Goal: Task Accomplishment & Management: Use online tool/utility

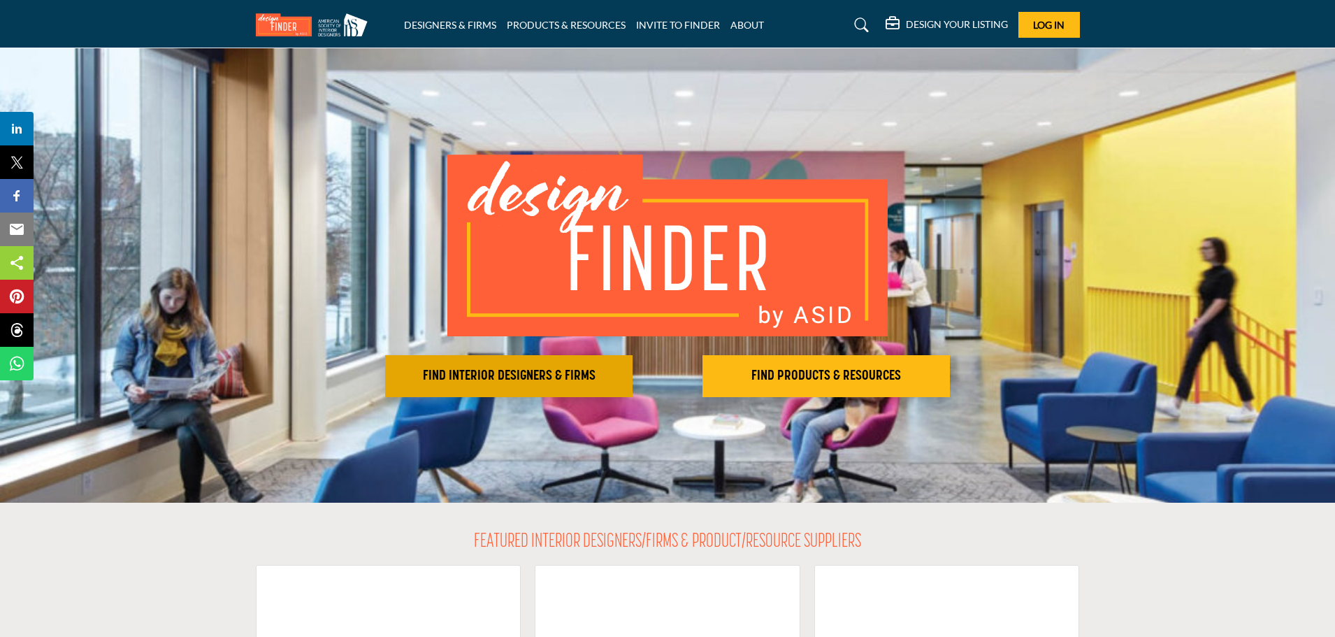
click at [549, 378] on h2 "FIND INTERIOR DESIGNERS & FIRMS" at bounding box center [508, 376] width 239 height 17
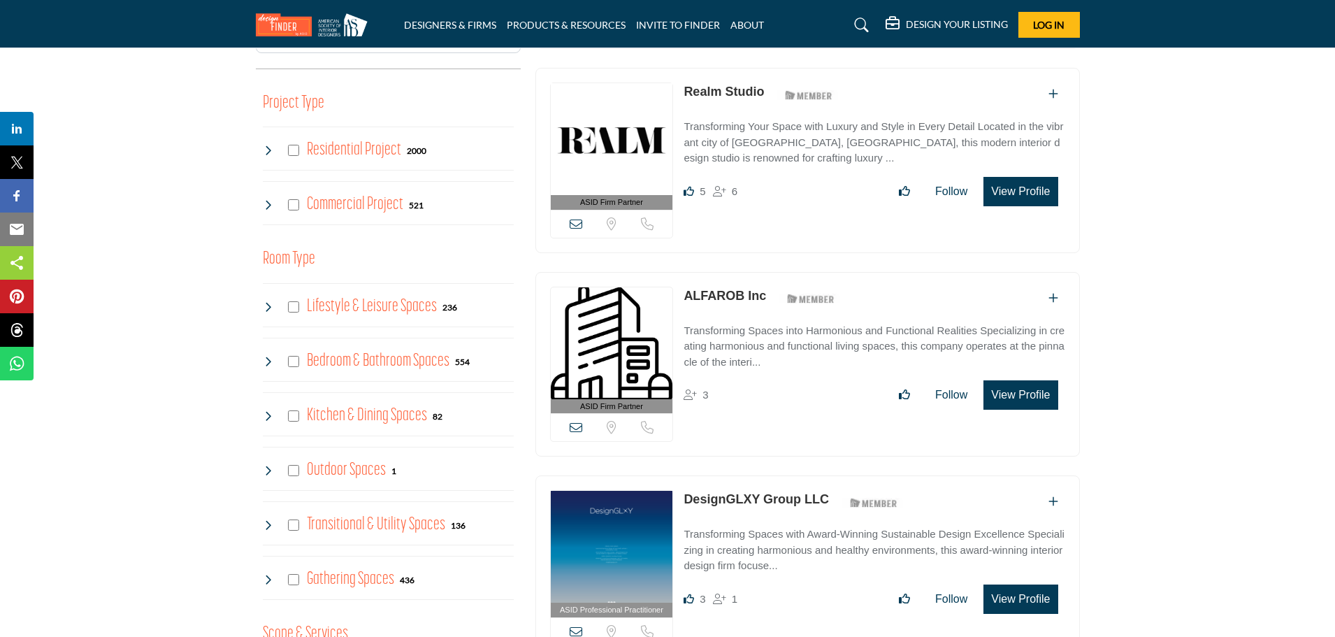
scroll to position [527, 0]
click at [293, 145] on div "Residential Project 2000" at bounding box center [345, 150] width 164 height 25
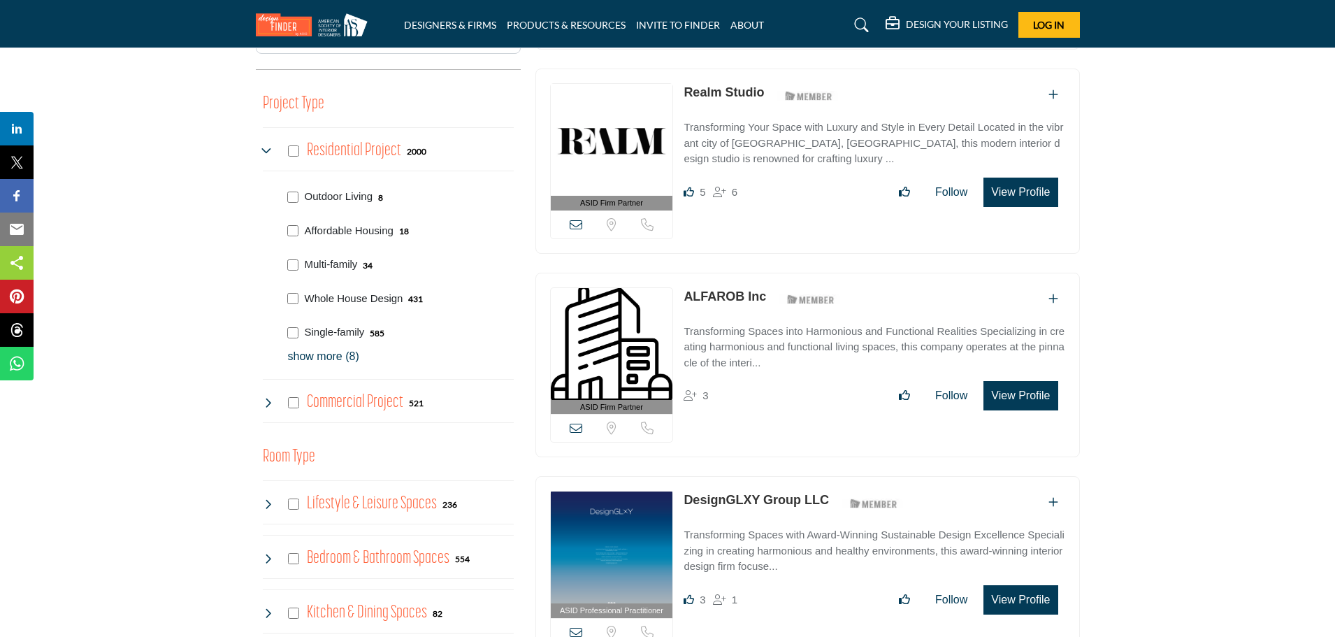
click at [319, 358] on p "show more (8)" at bounding box center [401, 356] width 226 height 17
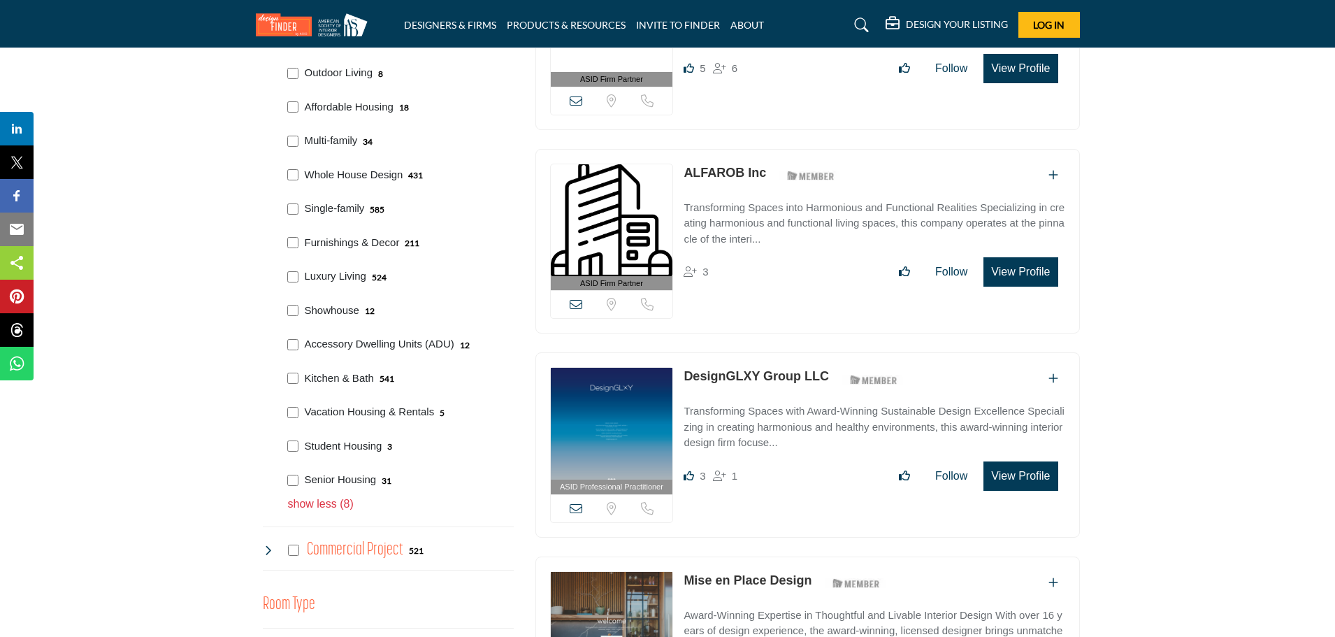
scroll to position [653, 0]
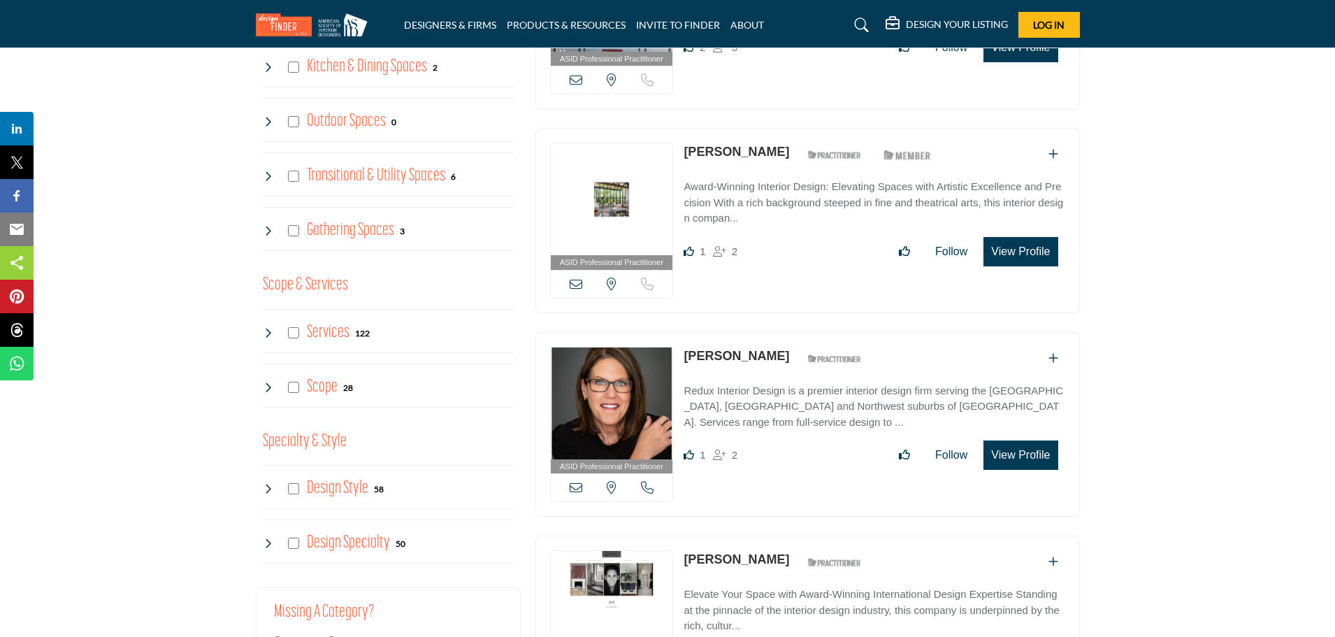
scroll to position [1344, 0]
click at [268, 330] on icon at bounding box center [268, 331] width 11 height 11
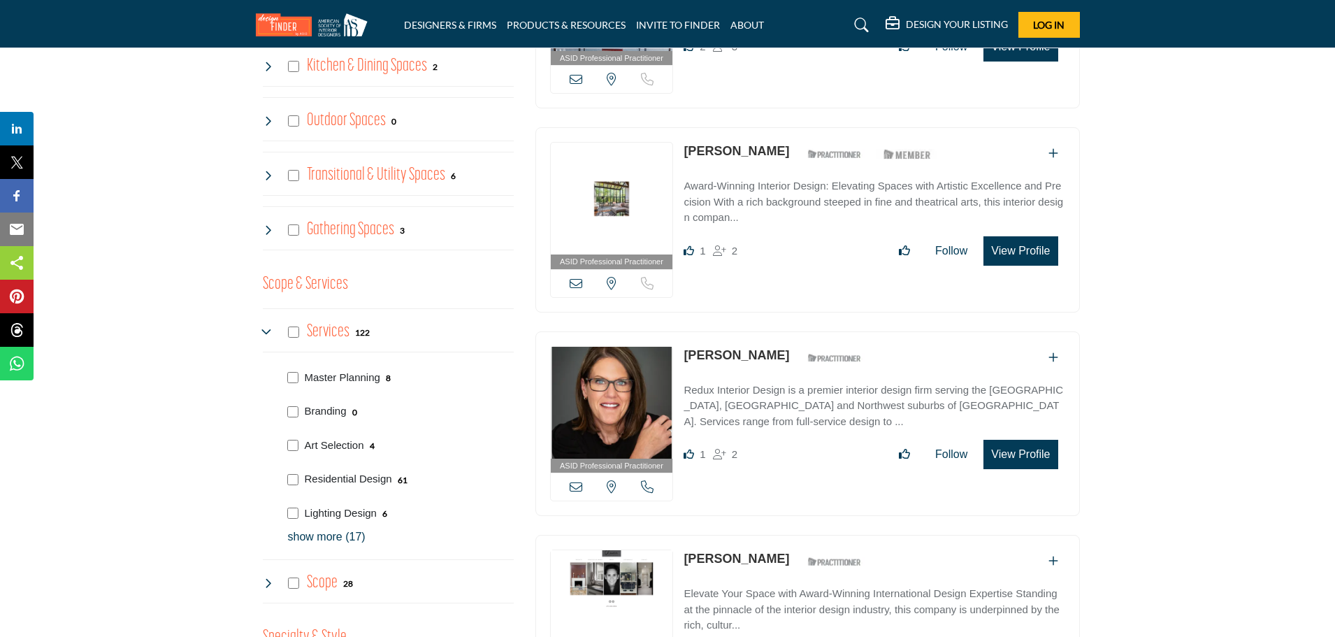
click at [304, 543] on p "show more (17)" at bounding box center [401, 536] width 226 height 17
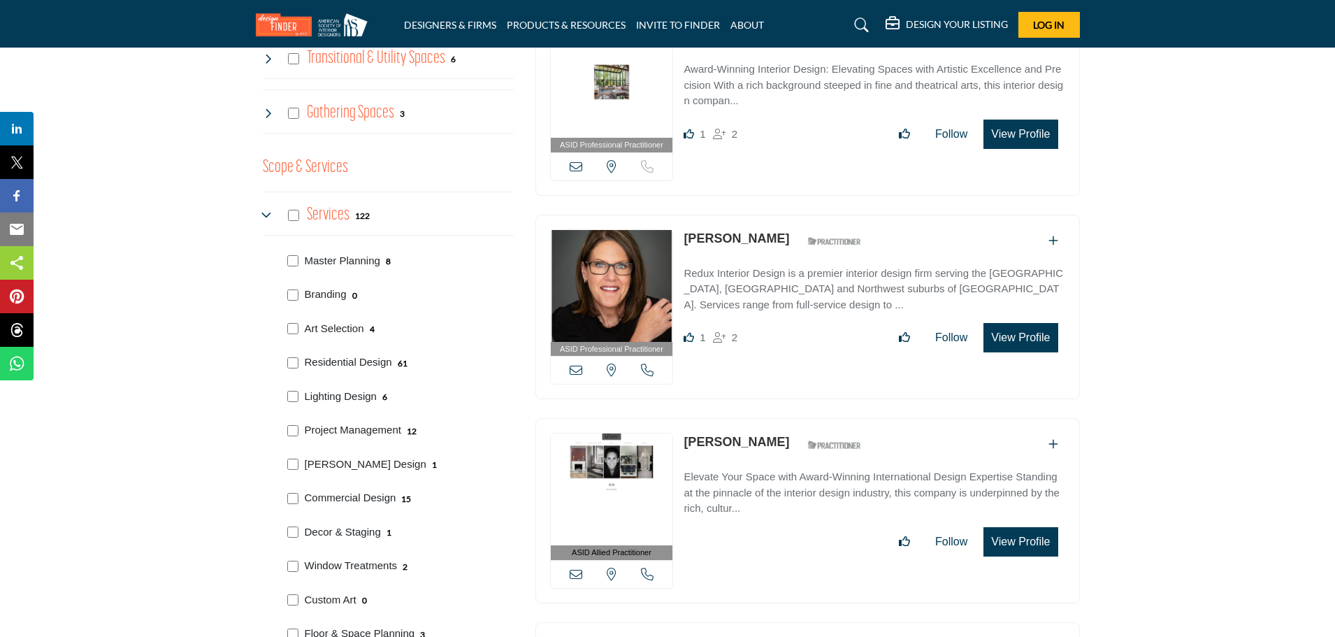
scroll to position [1459, 0]
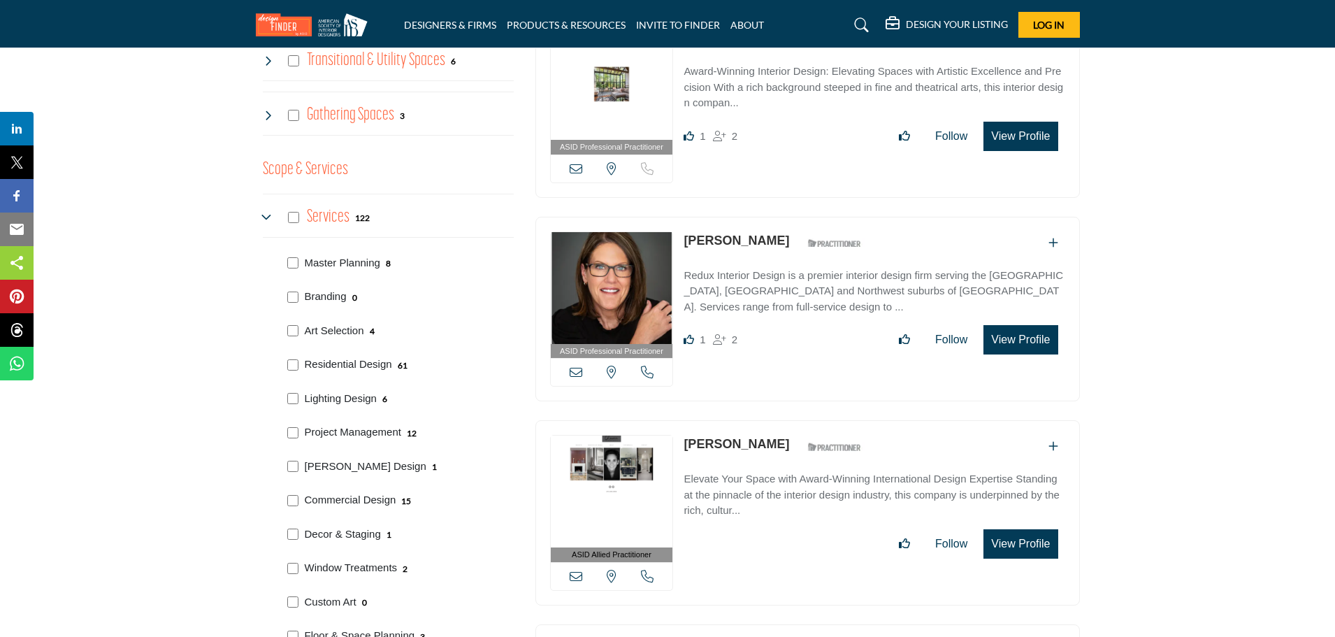
click at [286, 365] on div "Residential Design 61" at bounding box center [397, 363] width 231 height 34
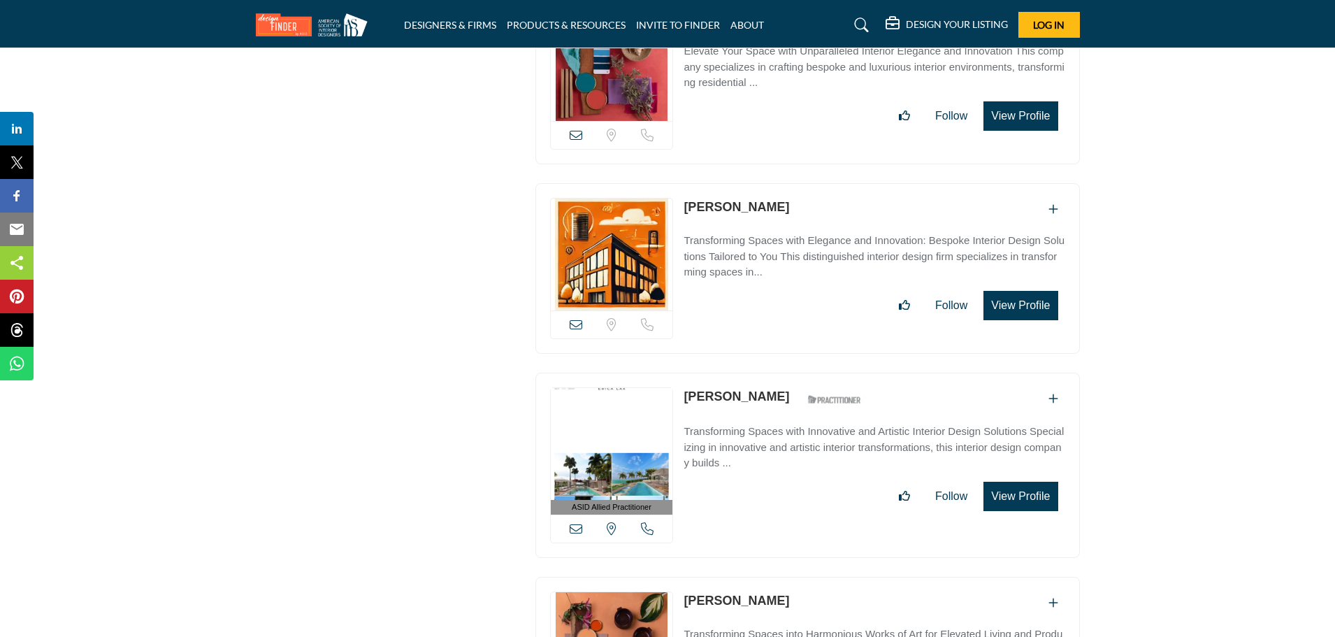
scroll to position [5971, 0]
